Goal: Entertainment & Leisure: Consume media (video, audio)

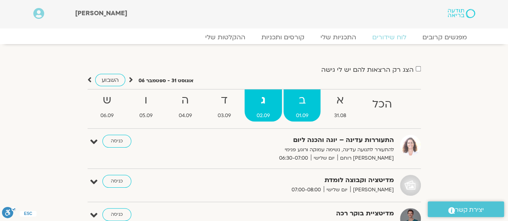
click at [303, 107] on strong "ב" at bounding box center [302, 101] width 37 height 18
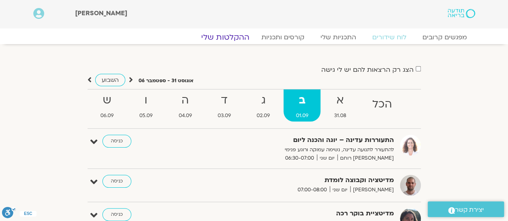
click at [225, 41] on link "ההקלטות שלי" at bounding box center [226, 38] width 68 height 10
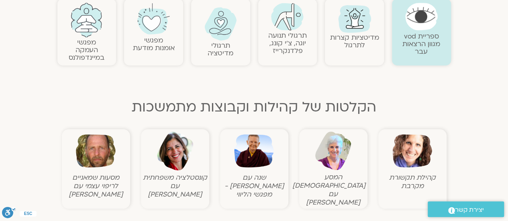
scroll to position [201, 0]
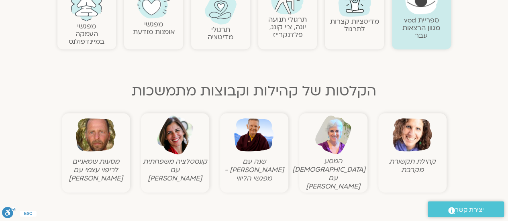
click at [251, 137] on img at bounding box center [254, 135] width 40 height 40
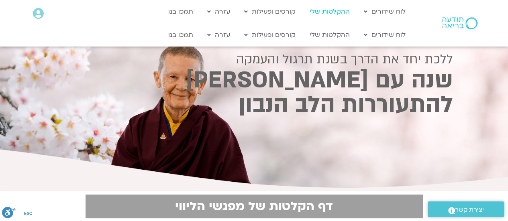
click at [321, 12] on link "ההקלטות שלי" at bounding box center [330, 11] width 48 height 15
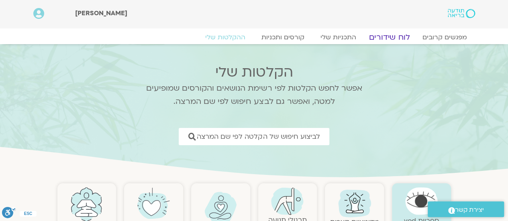
click at [390, 39] on link "לוח שידורים" at bounding box center [389, 38] width 60 height 10
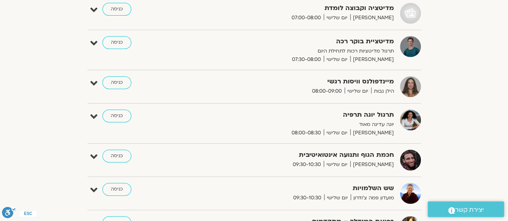
scroll to position [40, 0]
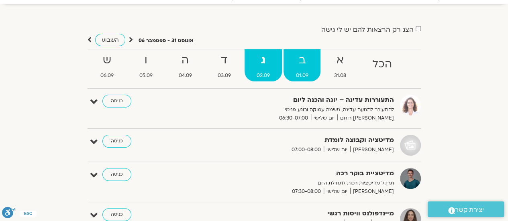
click at [300, 65] on strong "ב" at bounding box center [302, 60] width 37 height 18
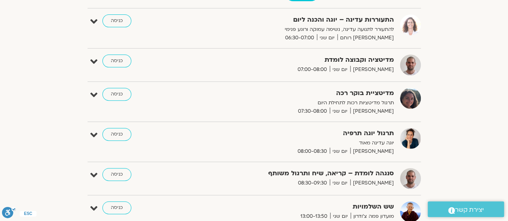
scroll to position [0, 0]
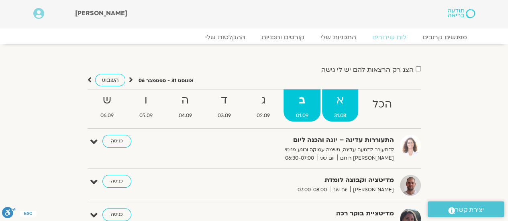
click at [338, 99] on strong "א" at bounding box center [340, 101] width 36 height 18
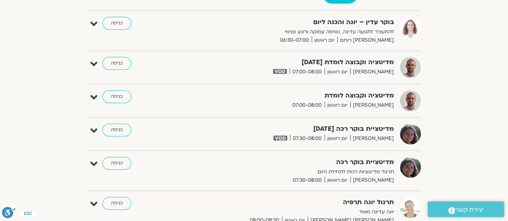
scroll to position [121, 0]
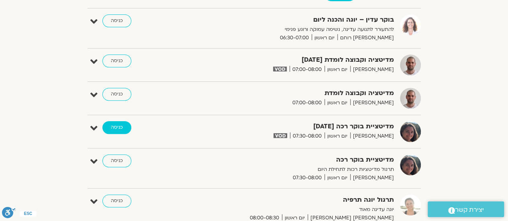
click at [115, 127] on link "כניסה" at bounding box center [116, 127] width 29 height 13
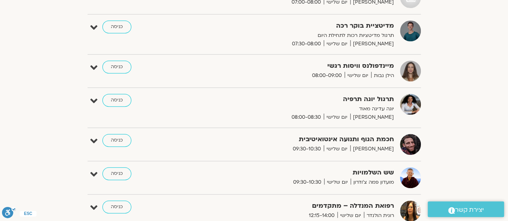
scroll to position [201, 0]
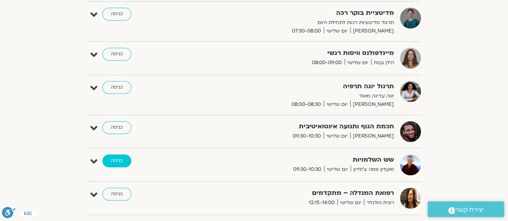
click at [117, 161] on link "כניסה" at bounding box center [116, 161] width 29 height 13
